Goal: Navigation & Orientation: Find specific page/section

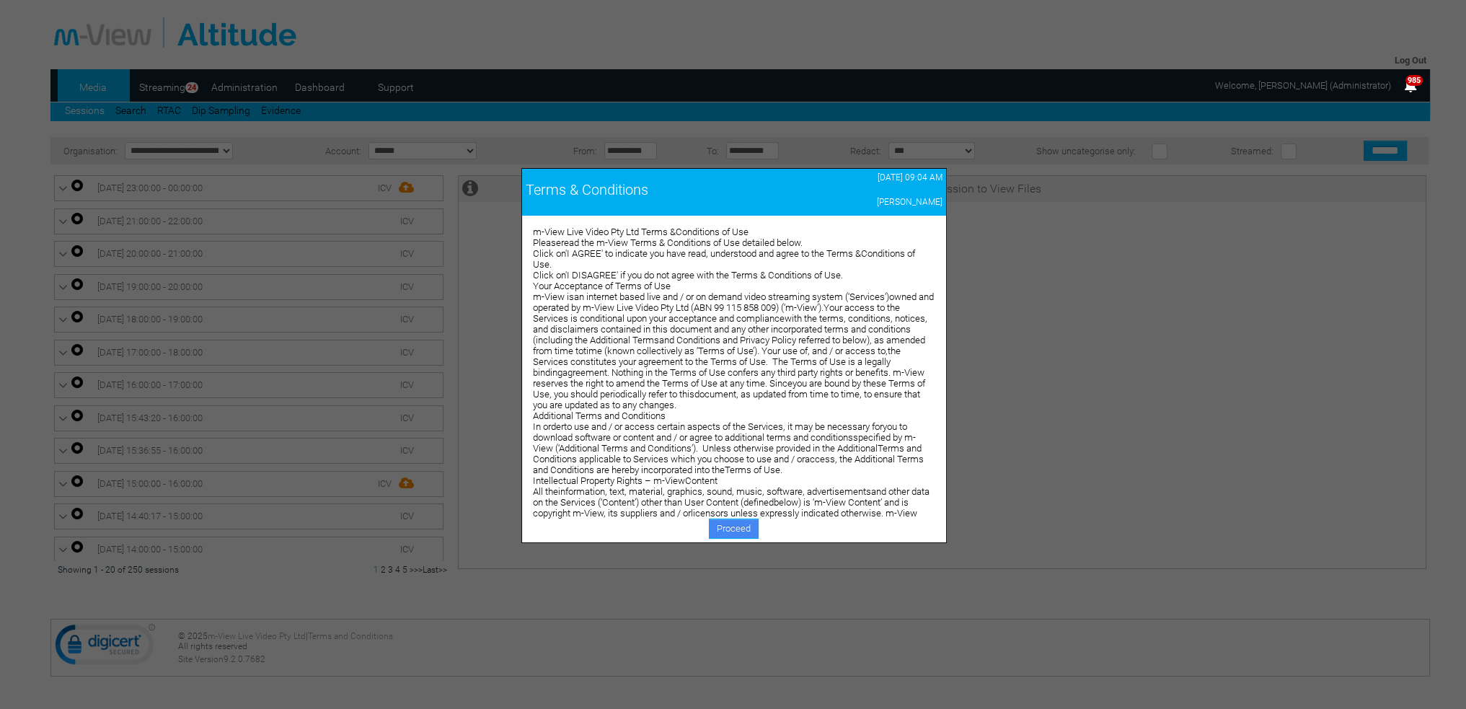
click at [728, 529] on link "Proceed" at bounding box center [734, 529] width 50 height 20
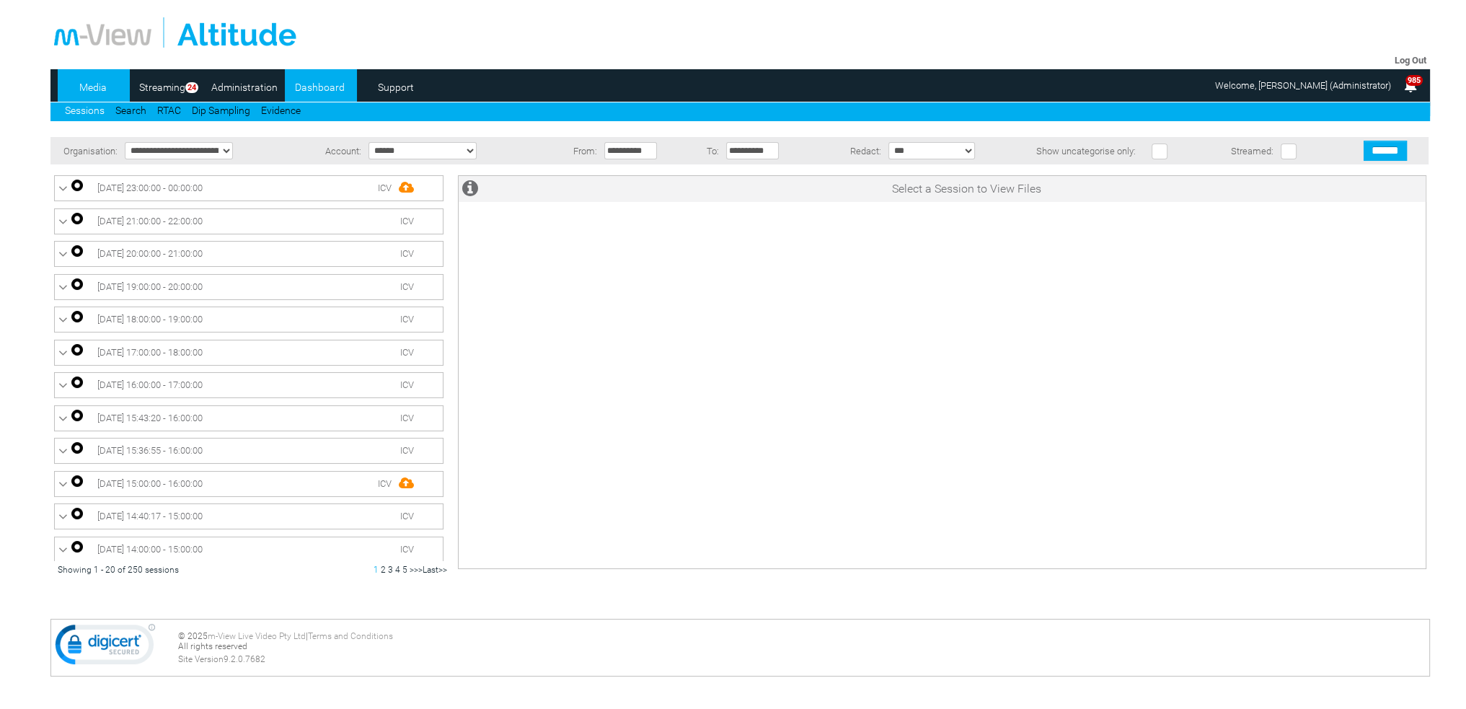
click at [319, 89] on link "Dashboard" at bounding box center [320, 87] width 70 height 22
